Goal: Communication & Community: Answer question/provide support

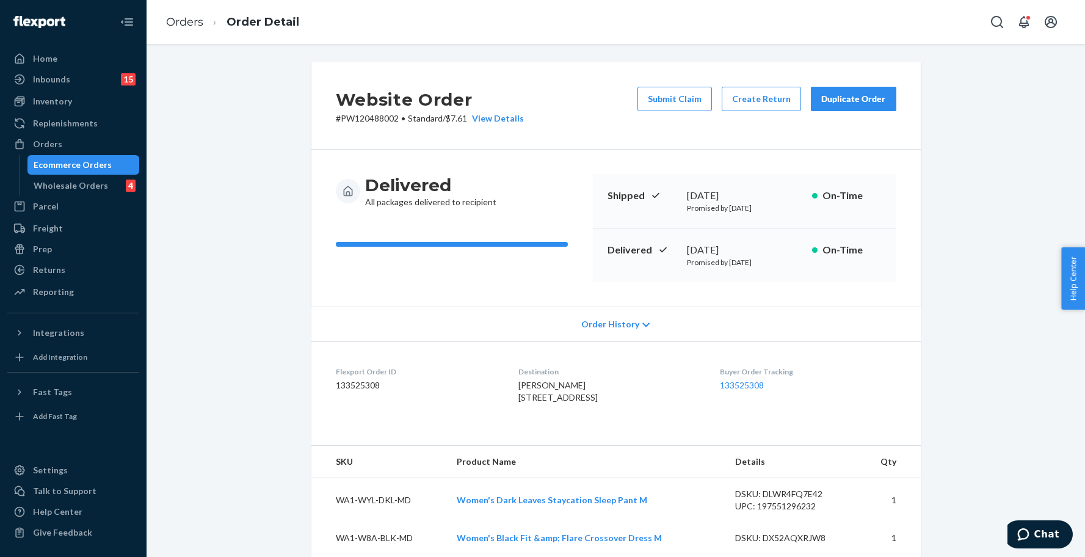
drag, startPoint x: 0, startPoint y: 0, endPoint x: 96, endPoint y: 167, distance: 192.8
click at [96, 167] on div "Ecommerce Orders" at bounding box center [73, 165] width 78 height 12
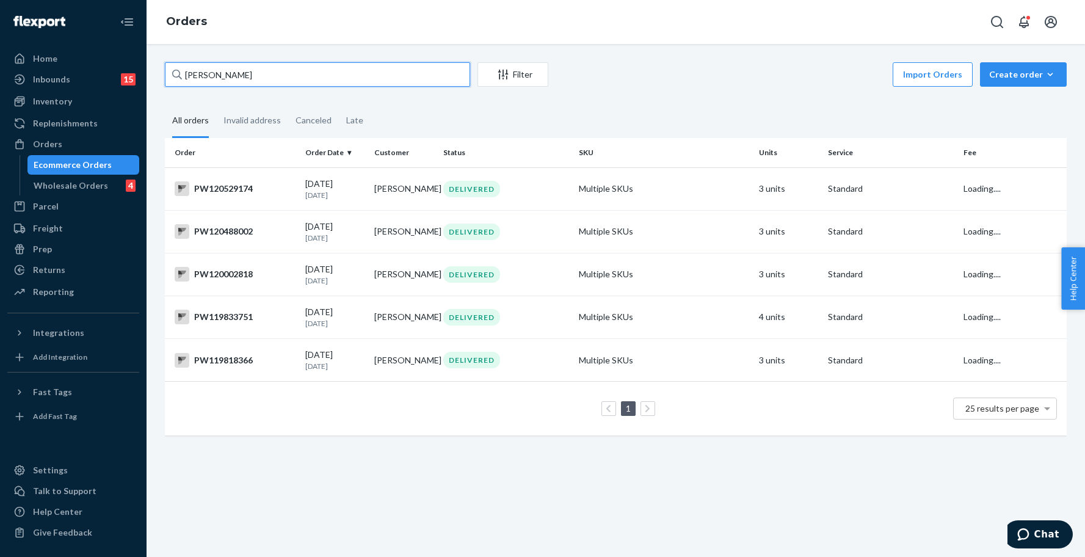
drag, startPoint x: 278, startPoint y: 79, endPoint x: 141, endPoint y: 82, distance: 136.8
click at [141, 82] on div "Home Inbounds 15 Shipping Plans Problems 15 Inventory Products Branded Packagin…" at bounding box center [542, 278] width 1085 height 557
paste input "PW120555653"
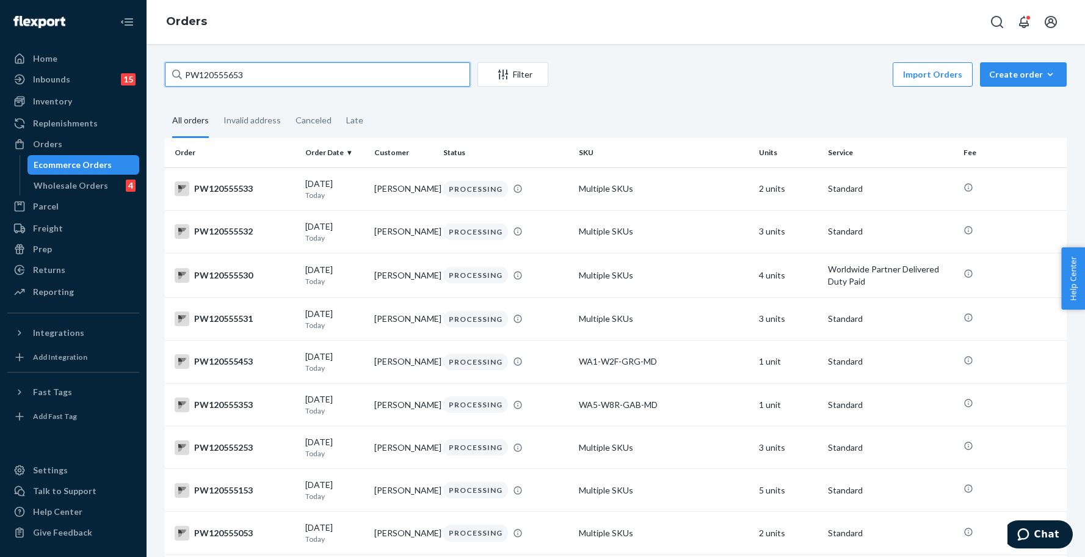
drag, startPoint x: 283, startPoint y: 68, endPoint x: 198, endPoint y: 76, distance: 85.3
click at [198, 76] on input "PW120555653" at bounding box center [317, 74] width 305 height 24
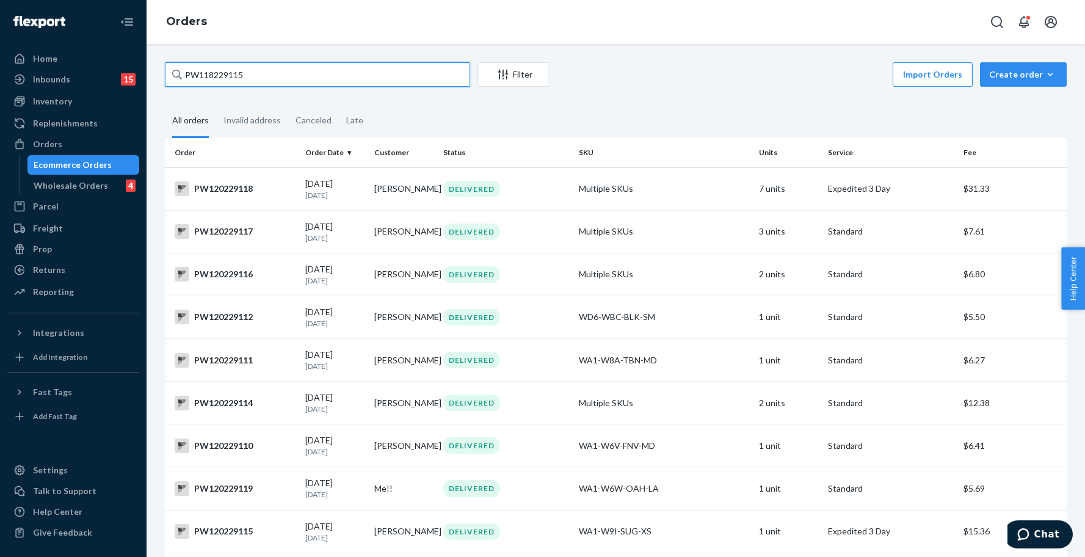
type input "PW118229115"
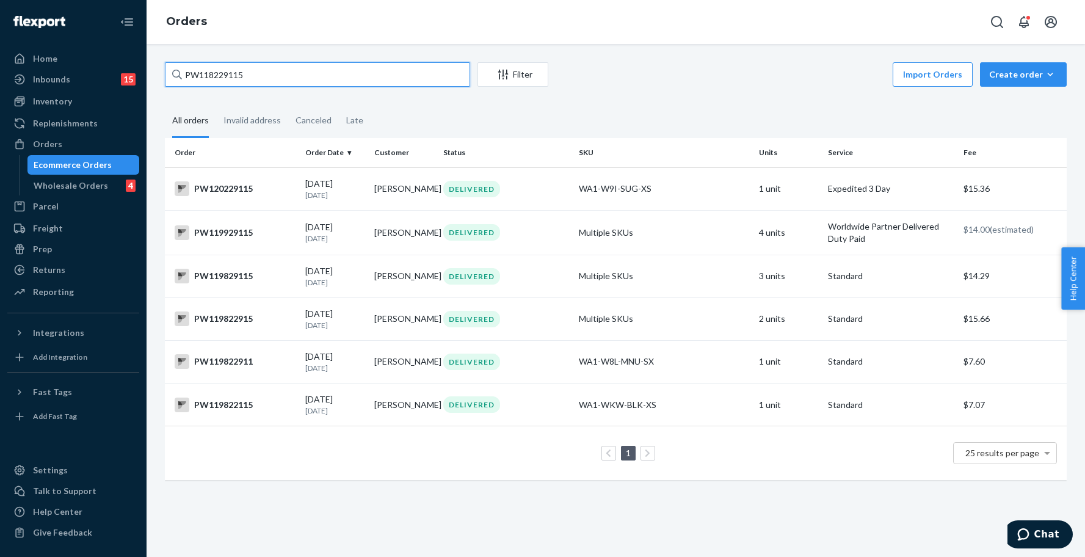
drag, startPoint x: 261, startPoint y: 76, endPoint x: 179, endPoint y: 77, distance: 82.4
click at [179, 77] on div "PW118229115" at bounding box center [317, 74] width 305 height 24
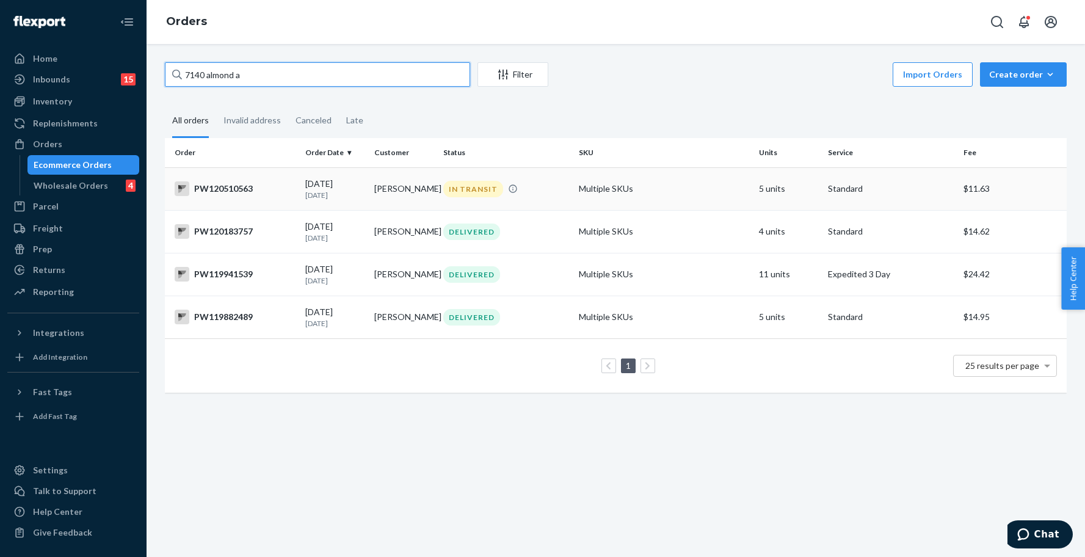
type input "7140 almond a"
click at [558, 192] on div "IN TRANSIT" at bounding box center [506, 189] width 131 height 16
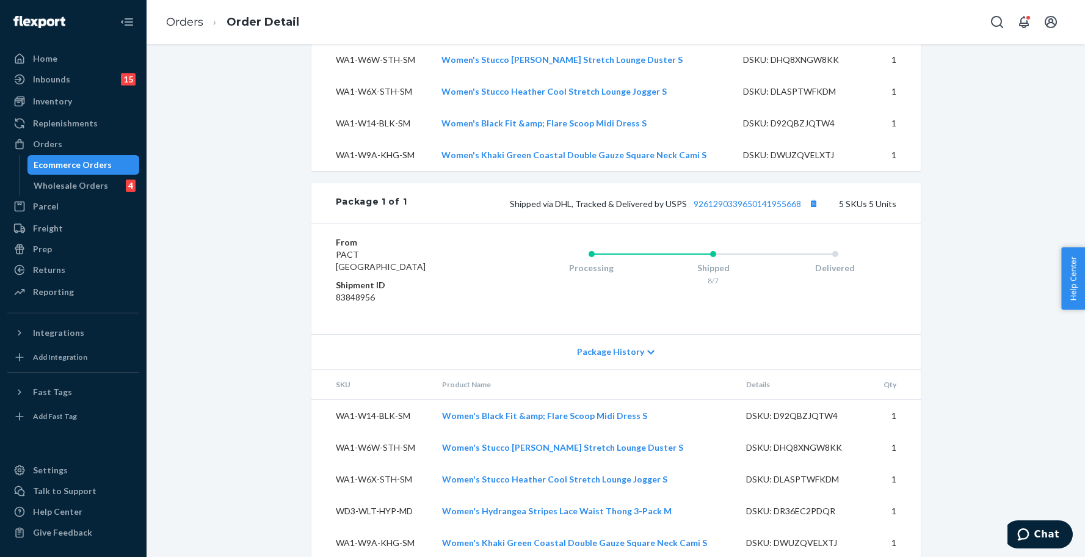
scroll to position [534, 0]
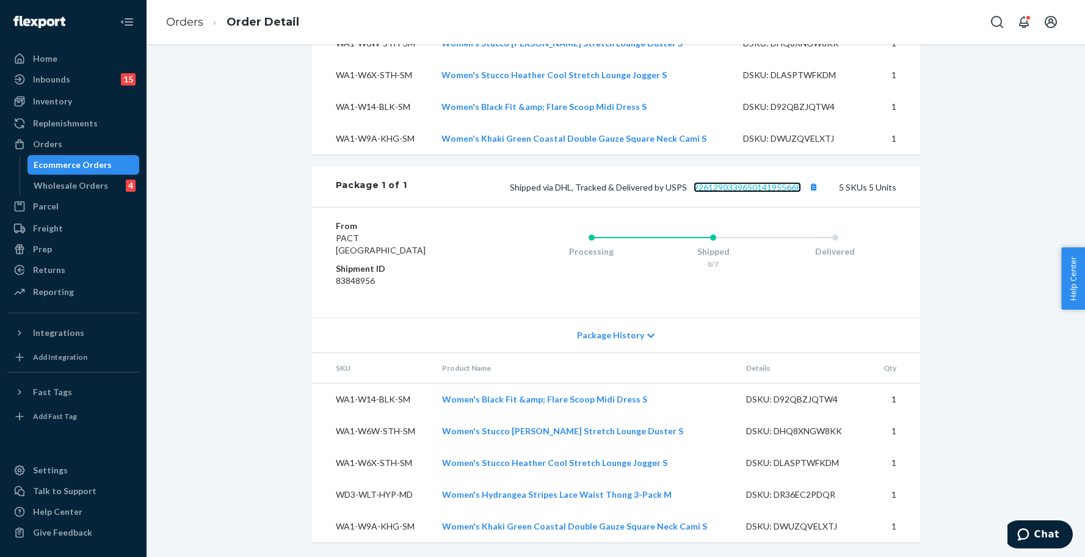
click at [730, 190] on link "9261290339650141955668" at bounding box center [747, 187] width 107 height 10
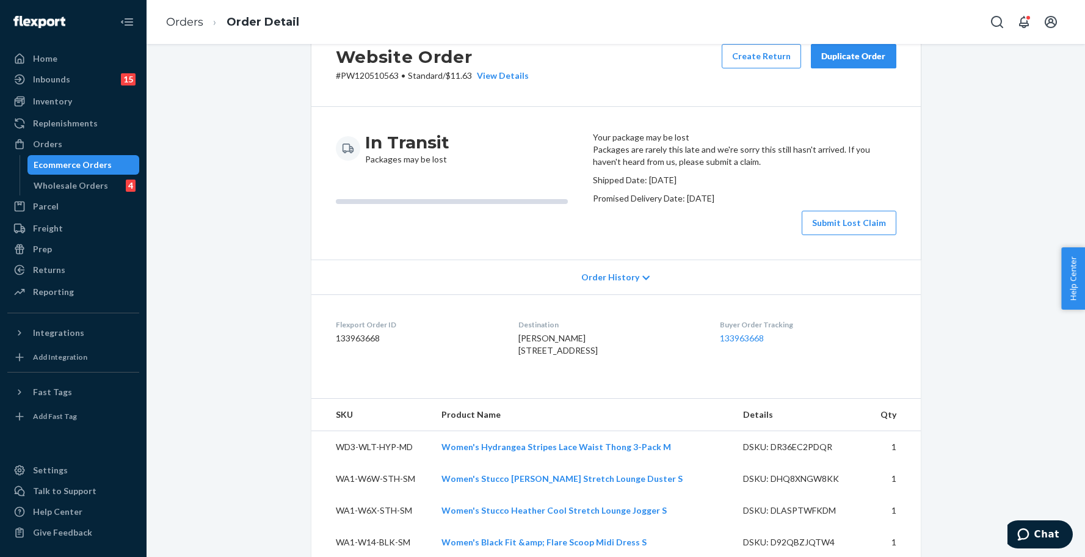
scroll to position [0, 0]
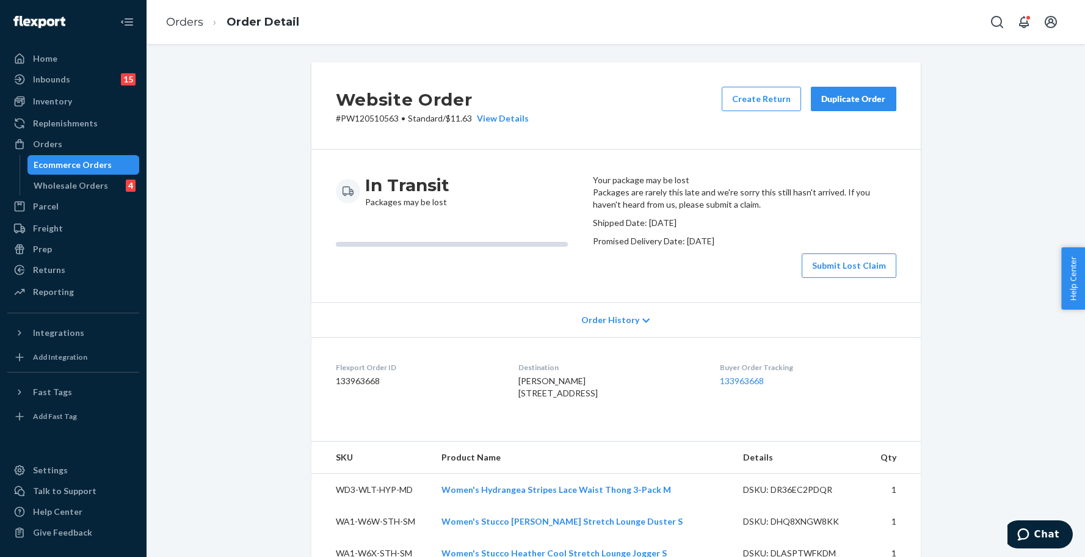
click at [346, 118] on p "# PW120510563 • Standard / $11.63 View Details" at bounding box center [432, 118] width 193 height 12
copy p "PW120510563"
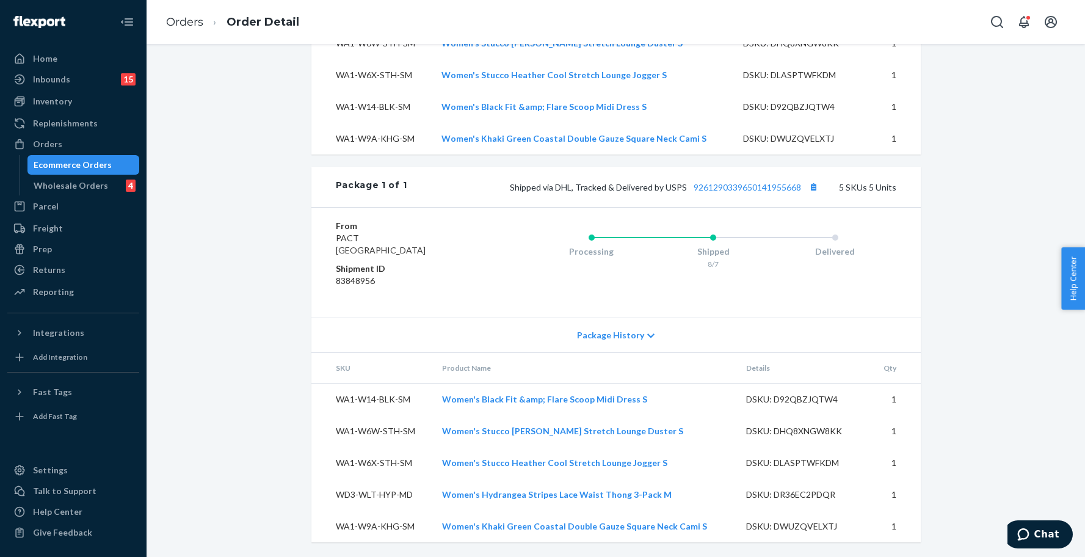
scroll to position [78, 0]
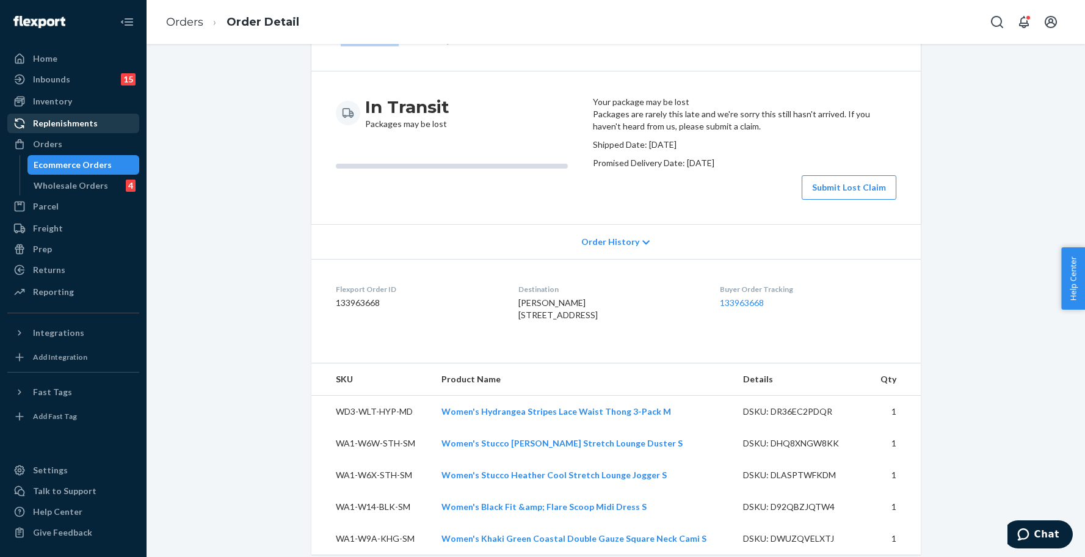
drag, startPoint x: 40, startPoint y: 159, endPoint x: 90, endPoint y: 132, distance: 56.8
click at [40, 159] on div "Ecommerce Orders" at bounding box center [73, 165] width 78 height 12
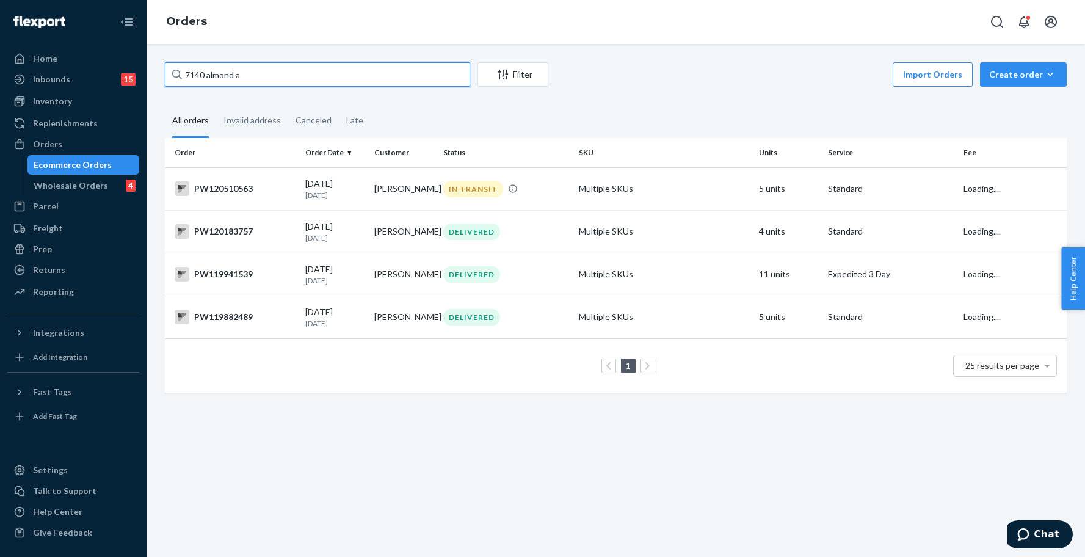
drag, startPoint x: 221, startPoint y: 76, endPoint x: 174, endPoint y: 75, distance: 47.0
click at [174, 75] on div "7140 almond a" at bounding box center [317, 74] width 305 height 24
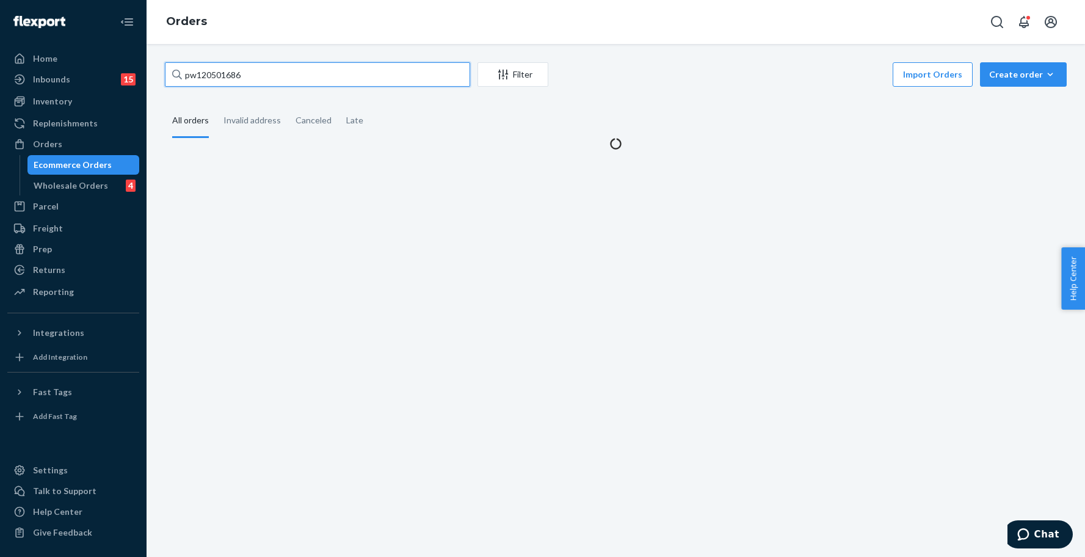
click at [252, 73] on input "pw120501686" at bounding box center [317, 74] width 305 height 24
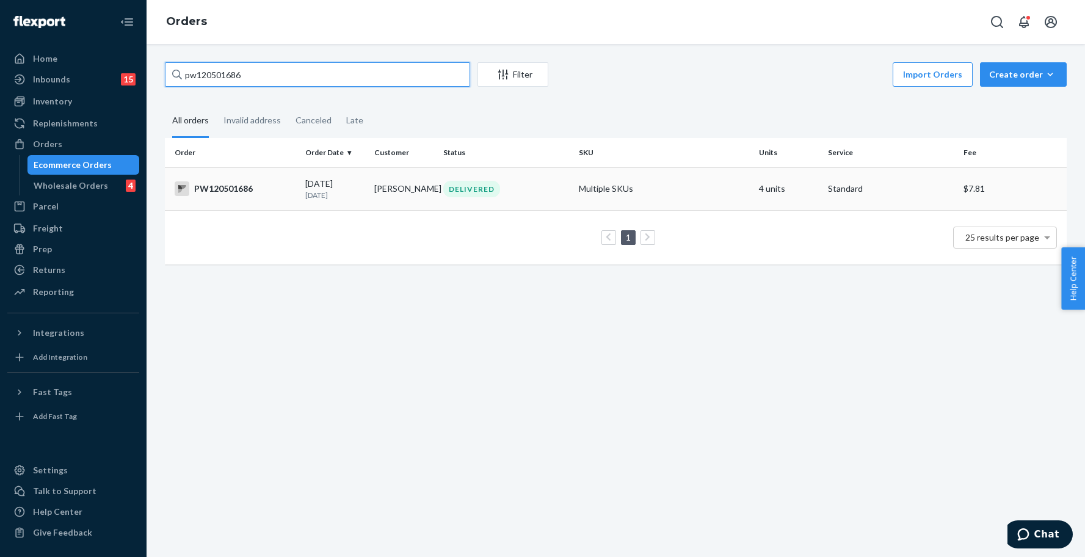
type input "pw120501686"
click at [487, 189] on div "DELIVERED" at bounding box center [471, 189] width 57 height 16
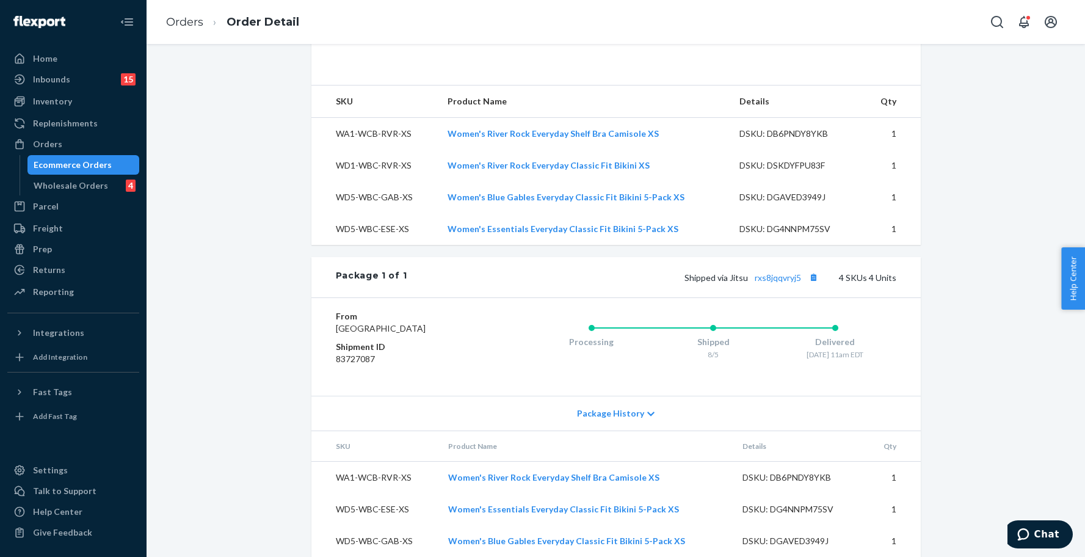
scroll to position [443, 0]
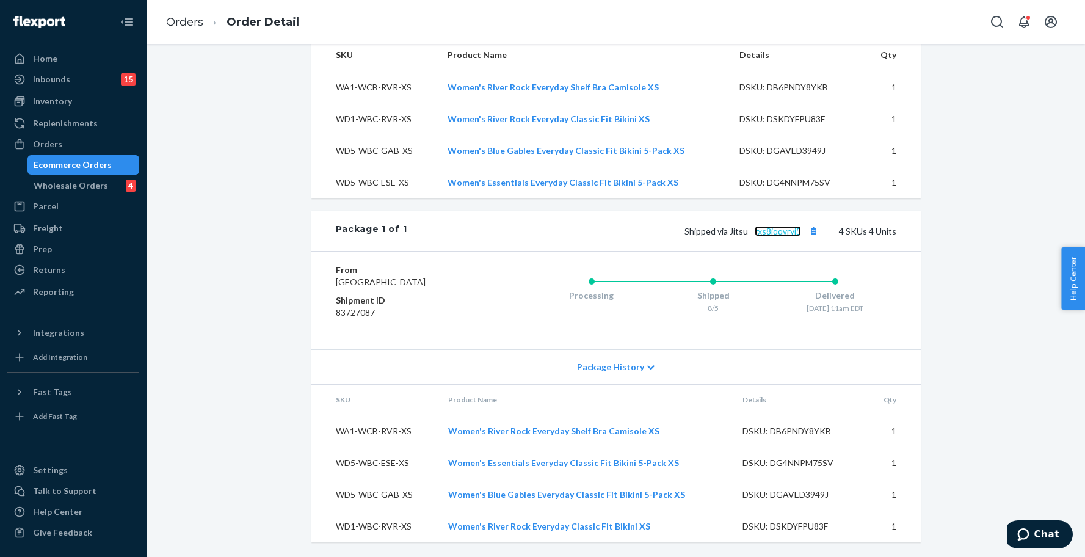
click at [768, 226] on link "rxs8jqqvryj5" at bounding box center [778, 231] width 46 height 10
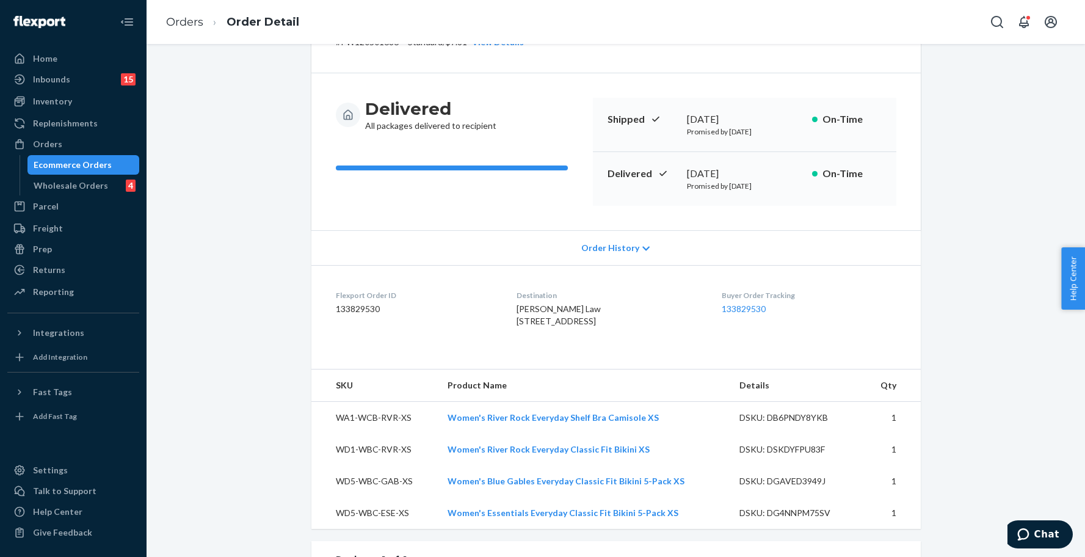
scroll to position [0, 0]
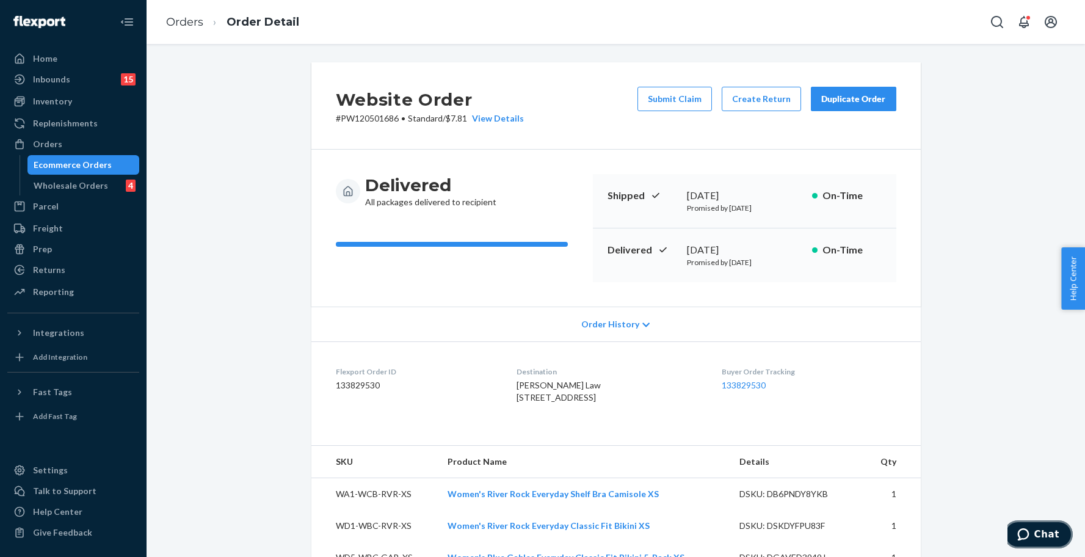
click at [1038, 526] on button "Chat" at bounding box center [1038, 534] width 69 height 28
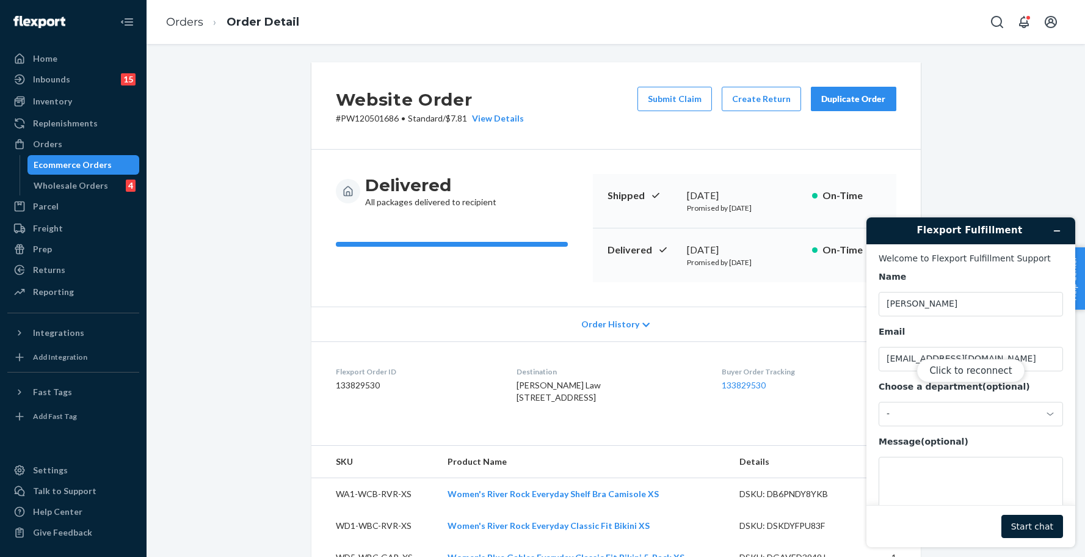
click at [901, 419] on div "Click to reconnect" at bounding box center [970, 382] width 209 height 330
click at [943, 485] on div "Click to reconnect" at bounding box center [970, 382] width 209 height 330
click at [955, 491] on div "Click to reconnect" at bounding box center [970, 382] width 209 height 330
click at [969, 372] on button "Click to reconnect" at bounding box center [970, 370] width 108 height 23
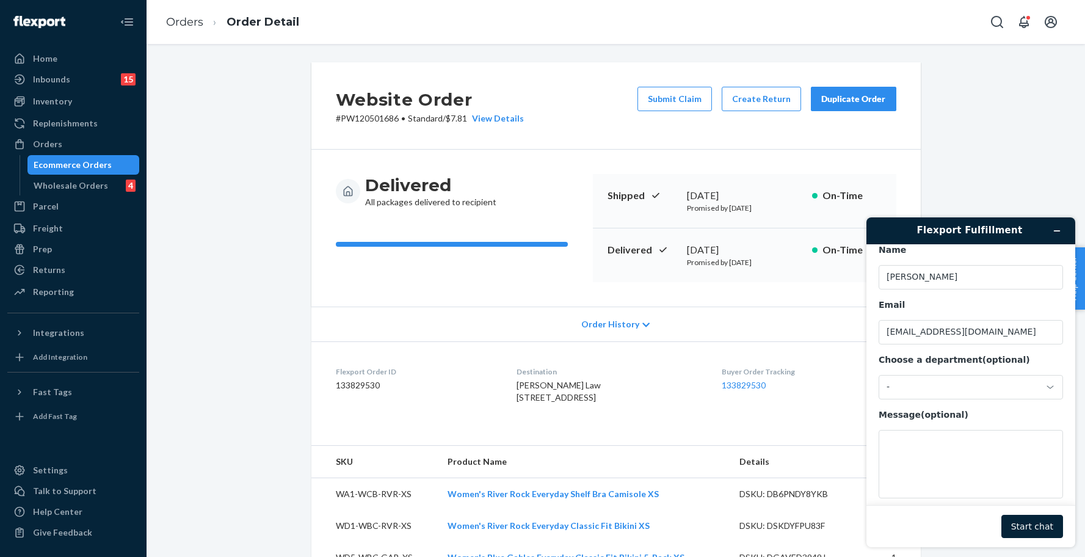
scroll to position [40, 0]
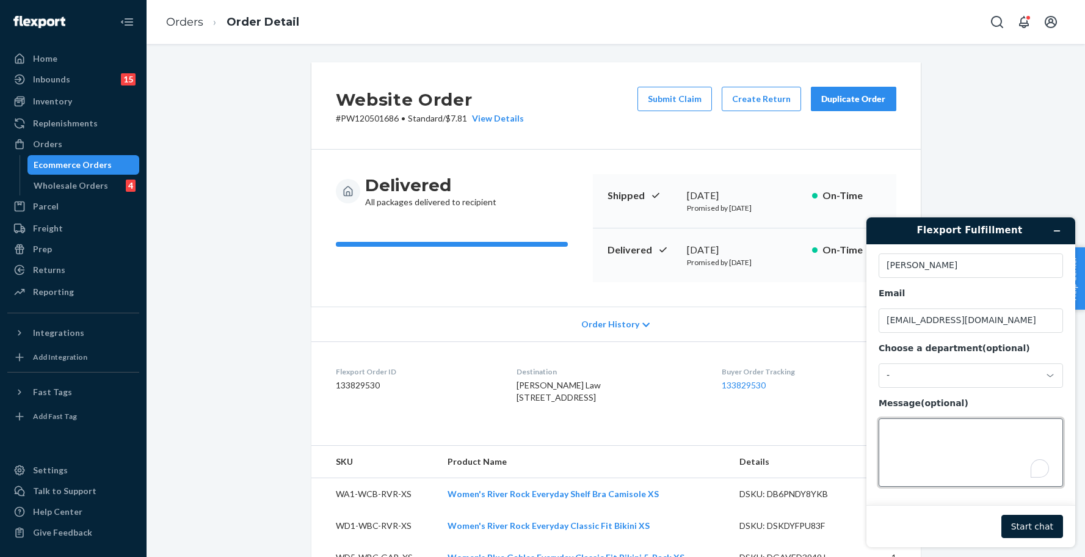
click at [952, 449] on textarea "Message (optional)" at bounding box center [970, 452] width 184 height 68
drag, startPoint x: 379, startPoint y: 389, endPoint x: 319, endPoint y: 387, distance: 59.9
click at [319, 387] on dl "Flexport Order ID 133829530 Destination [PERSON_NAME] Law [STREET_ADDRESS] Buye…" at bounding box center [615, 387] width 609 height 92
copy dd "133829530"
click at [1007, 440] on textarea "Hi there! Can I please get help obtaining the delivery photo for order" at bounding box center [970, 452] width 184 height 68
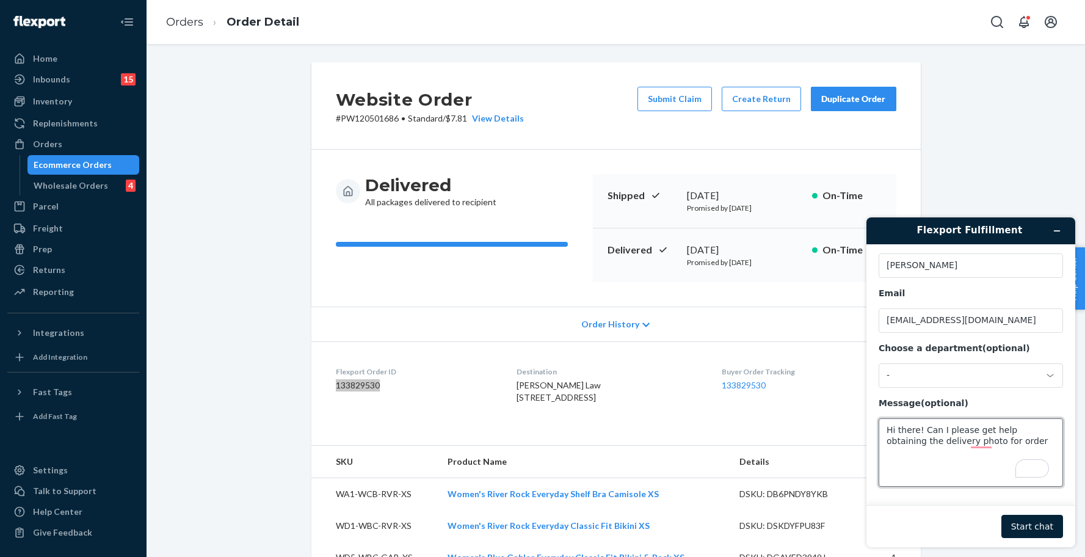
paste textarea "133829530"
paste textarea "Tracking code: rxs8jqqvryj5"
click at [358, 115] on p "# PW120501686 • Standard / $7.81 View Details" at bounding box center [430, 118] width 188 height 12
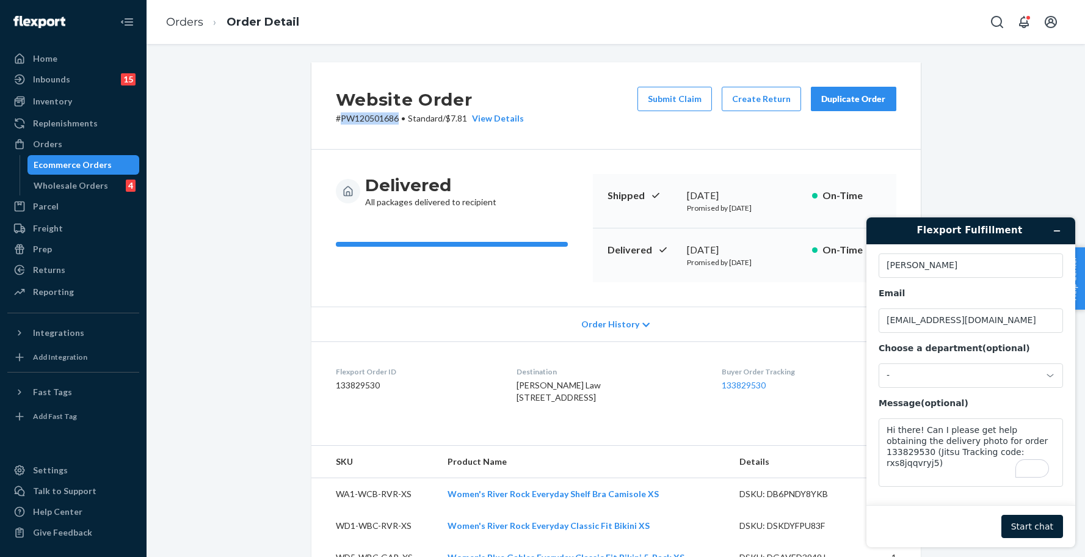
click at [358, 115] on p "# PW120501686 • Standard / $7.81 View Details" at bounding box center [430, 118] width 188 height 12
copy p "PW120501686"
click at [1041, 437] on textarea "Hi there! Can I please get help obtaining the delivery photo for order 13382953…" at bounding box center [970, 452] width 184 height 68
paste textarea "PW120501686"
click at [949, 463] on textarea "Hi there! Can I please get help obtaining the delivery photo for order 13382953…" at bounding box center [970, 452] width 184 height 68
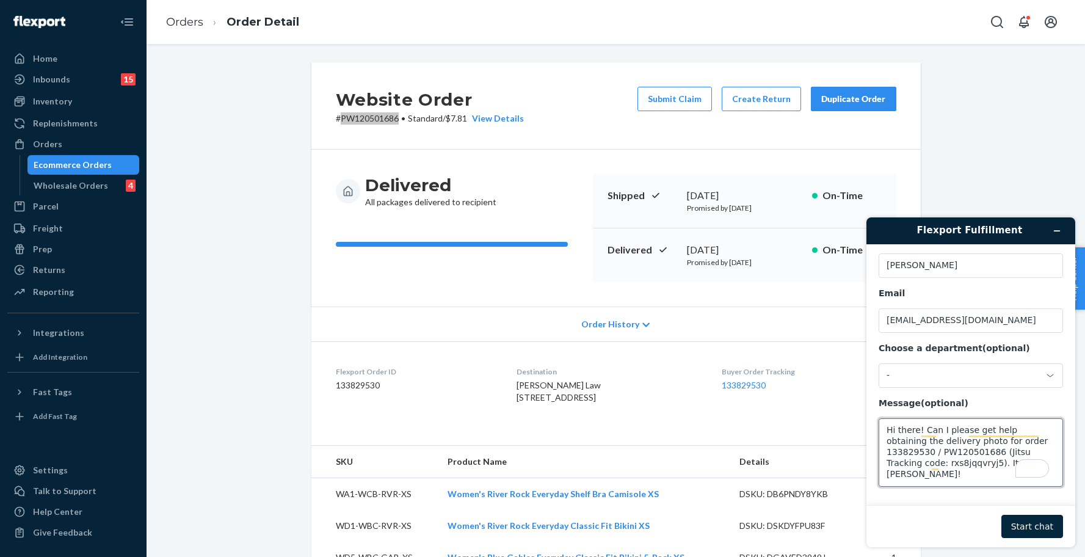
type textarea "Hi there! Can I please get help obtaining the delivery photo for order 13382953…"
click at [1037, 526] on button "Start chat" at bounding box center [1032, 526] width 62 height 23
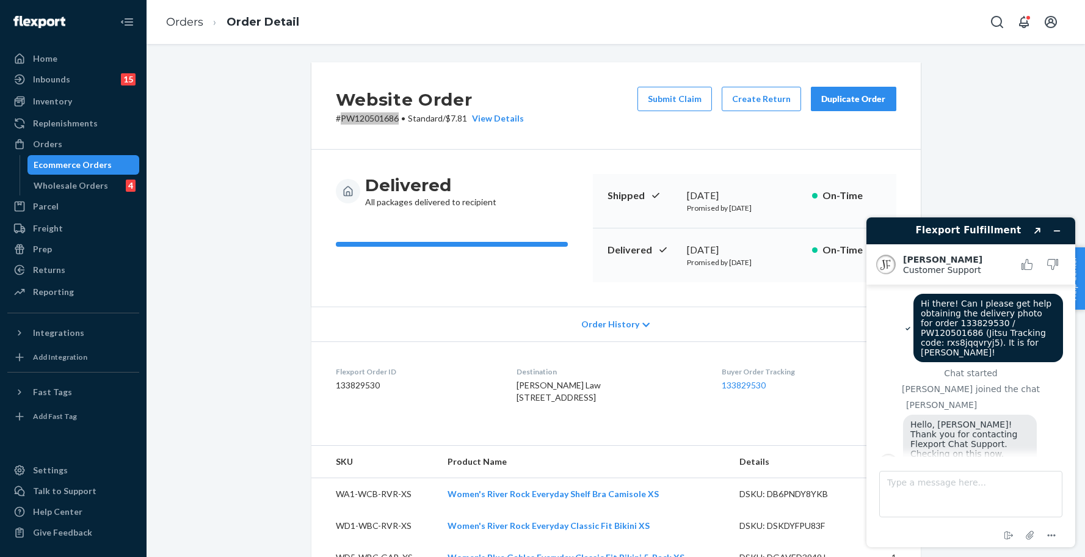
scroll to position [9, 0]
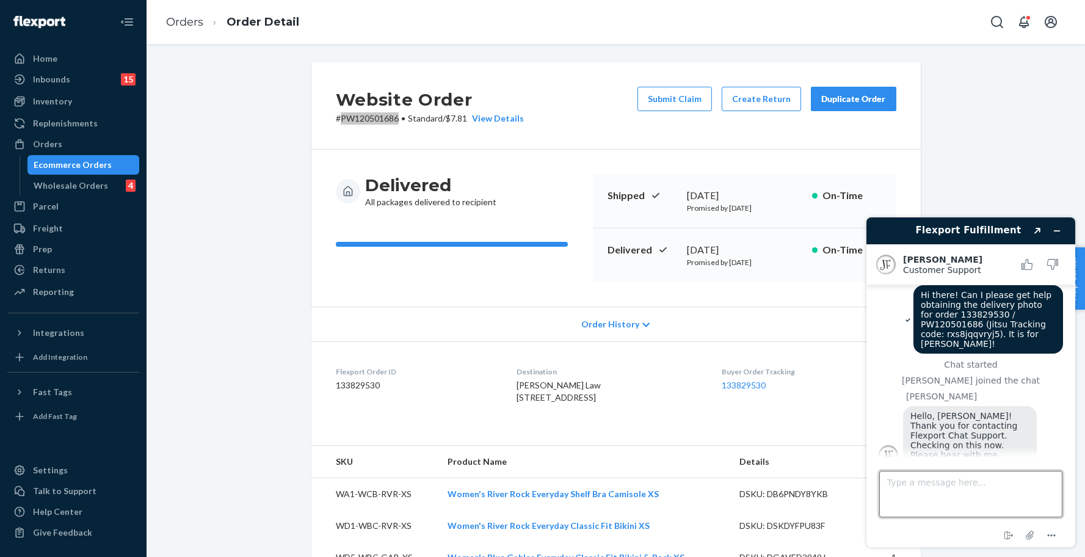
click at [930, 491] on textarea "Type a message here..." at bounding box center [970, 494] width 183 height 46
type textarea "Thanks [PERSON_NAME]! :)"
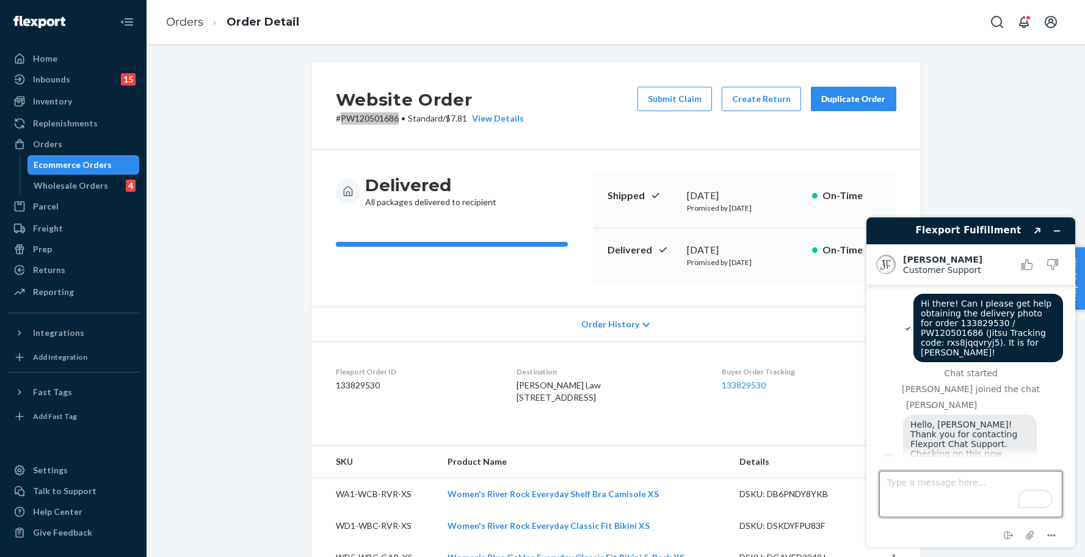
scroll to position [34, 0]
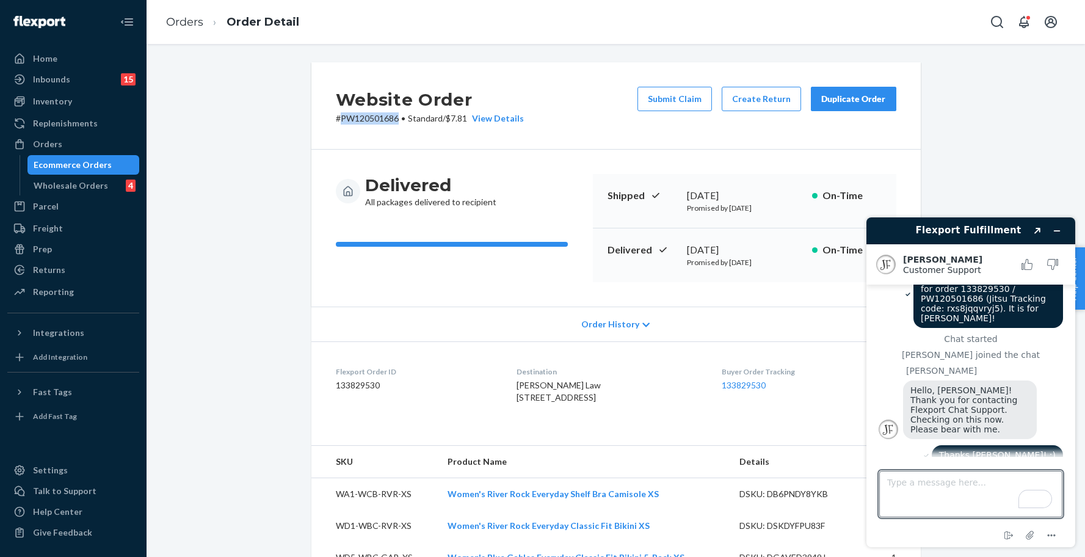
click at [367, 117] on p "# PW120501686 • Standard / $7.81 View Details" at bounding box center [430, 118] width 188 height 12
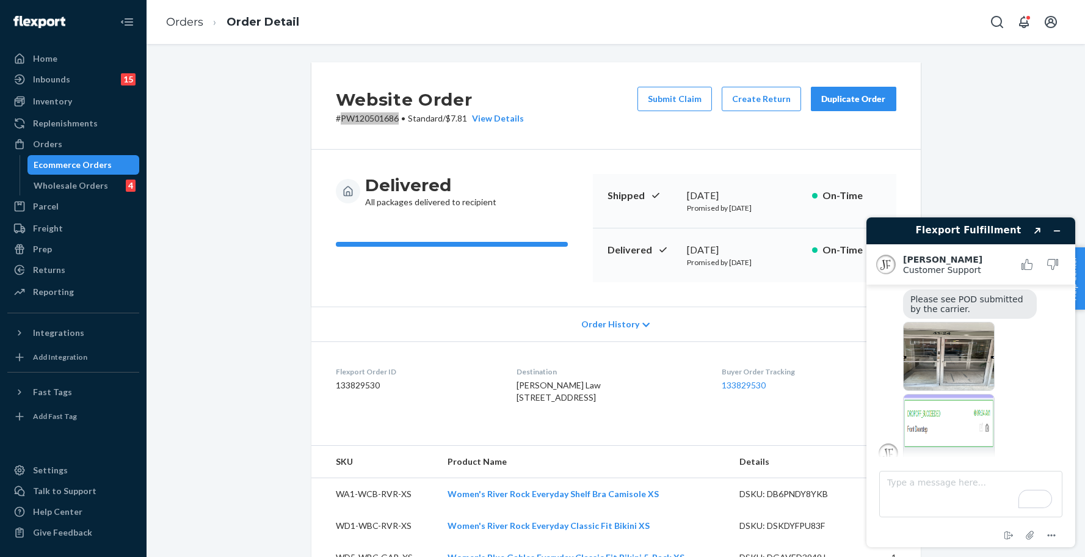
click at [935, 332] on img at bounding box center [949, 356] width 92 height 69
click at [950, 418] on img at bounding box center [949, 428] width 92 height 69
click at [958, 341] on img at bounding box center [949, 356] width 92 height 69
click at [918, 494] on textarea "Type a message here..." at bounding box center [970, 494] width 183 height 46
type textarea "Thanks so much [PERSON_NAME]! That is all I needed! Have a great day :)"
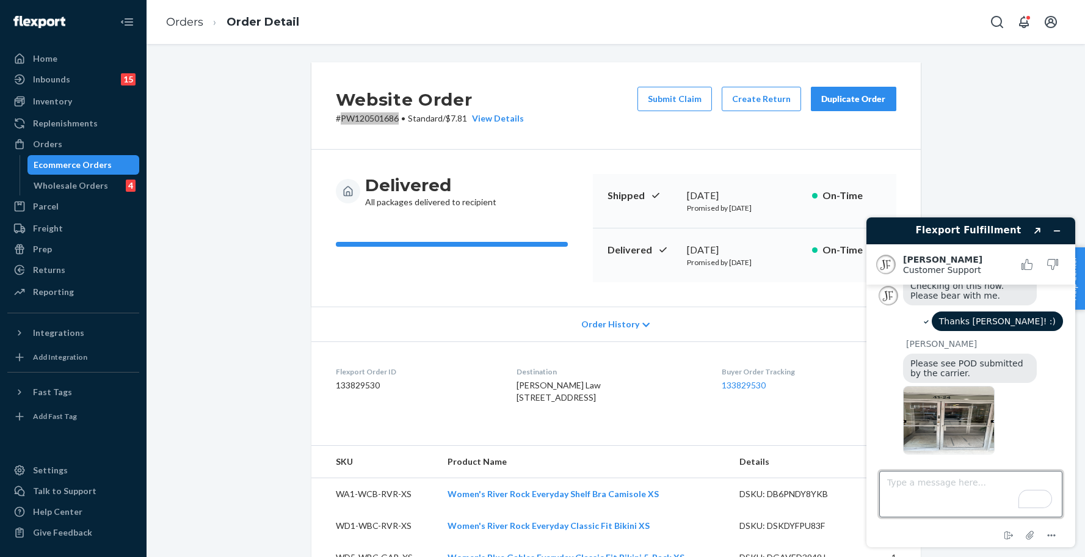
scroll to position [267, 0]
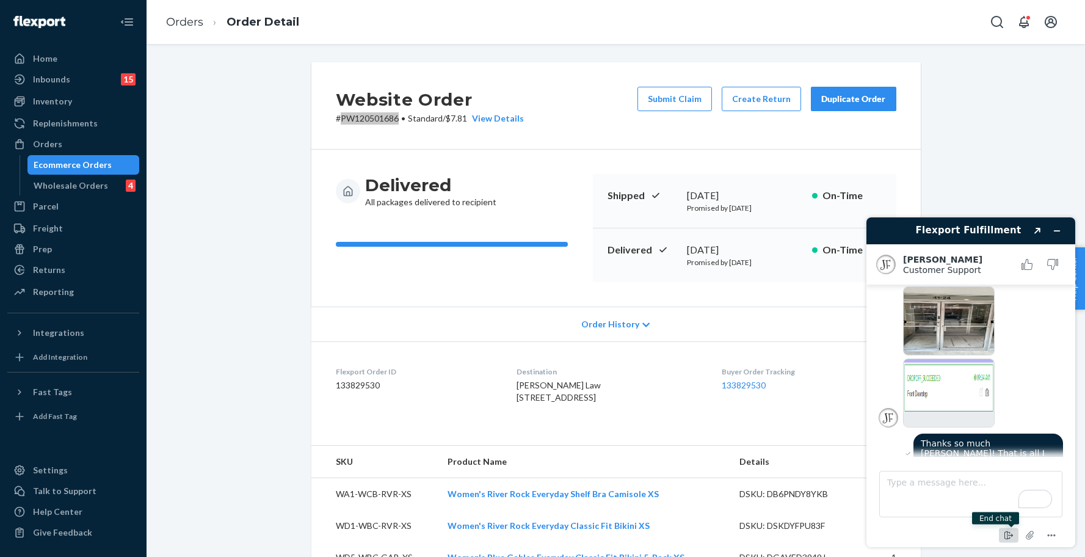
click at [1006, 536] on icon "End chat" at bounding box center [1008, 535] width 15 height 15
click at [1002, 517] on button "End" at bounding box center [1017, 517] width 87 height 23
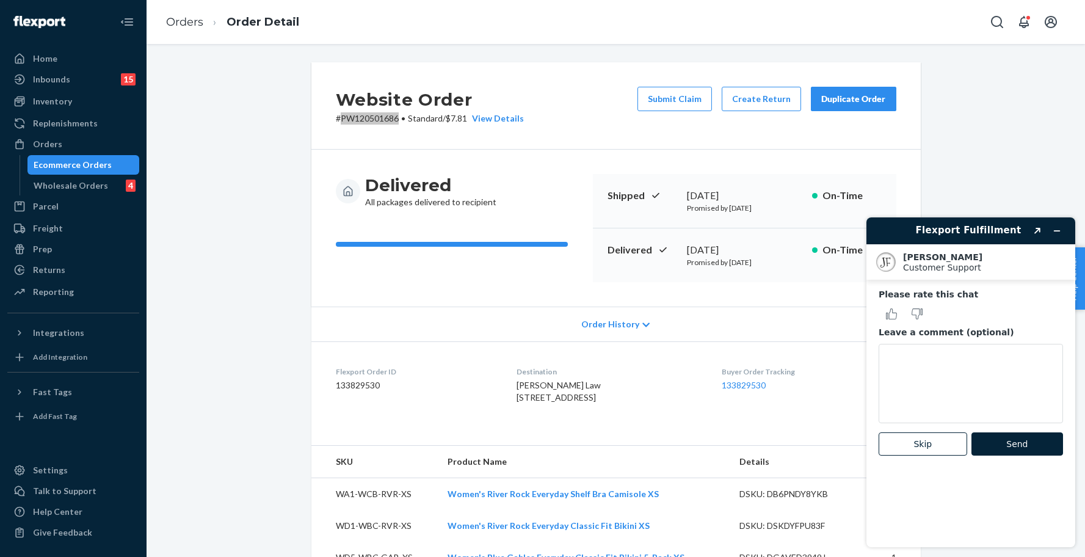
click at [877, 307] on main "Please rate this chat Leave a comment (optional) Skip Send" at bounding box center [972, 413] width 200 height 267
click at [893, 316] on icon "Rate this chat as good" at bounding box center [891, 313] width 11 height 11
click at [1016, 443] on button "Send" at bounding box center [1017, 443] width 92 height 23
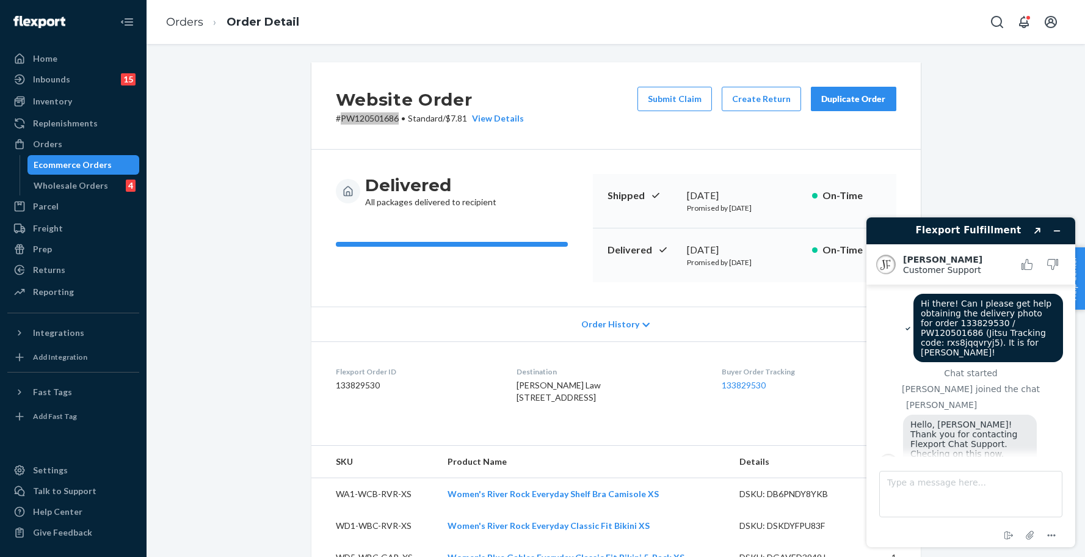
scroll to position [371, 0]
